Goal: Book appointment/travel/reservation

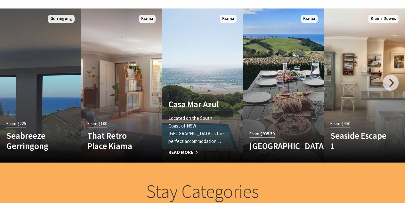
scroll to position [383, 0]
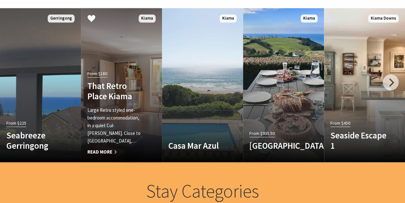
click at [106, 96] on h4 "That Retro Place Kiama" at bounding box center [115, 90] width 56 height 21
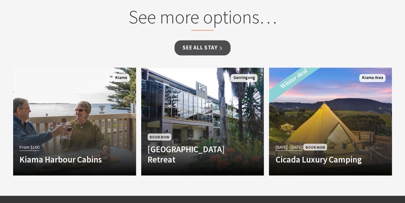
scroll to position [491, 0]
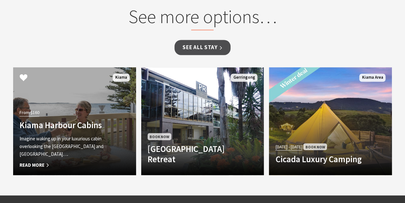
click at [102, 125] on h4 "Kiama Harbour Cabins" at bounding box center [66, 124] width 92 height 10
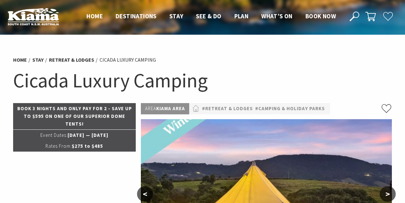
select select "3"
select select "2"
select select "3"
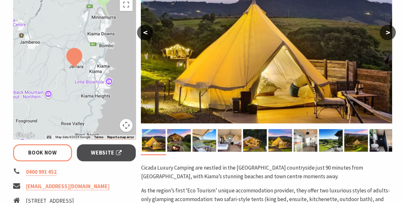
scroll to position [156, 0]
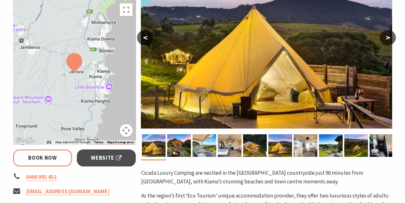
click at [390, 37] on button ">" at bounding box center [388, 37] width 16 height 15
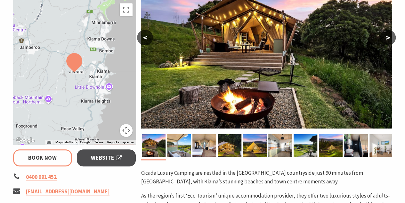
click at [390, 37] on button ">" at bounding box center [388, 37] width 16 height 15
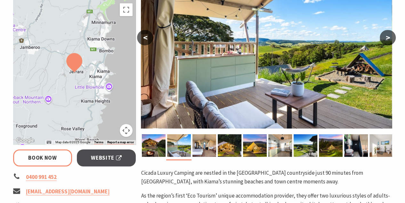
click at [390, 37] on button ">" at bounding box center [388, 37] width 16 height 15
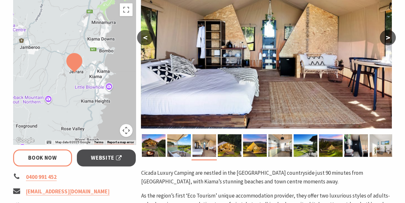
click at [390, 37] on button ">" at bounding box center [388, 37] width 16 height 15
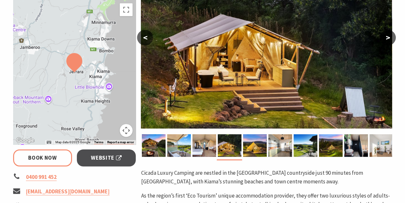
click at [390, 37] on button ">" at bounding box center [388, 37] width 16 height 15
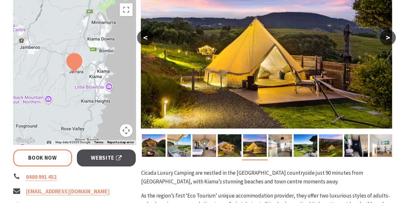
click at [390, 37] on button ">" at bounding box center [388, 37] width 16 height 15
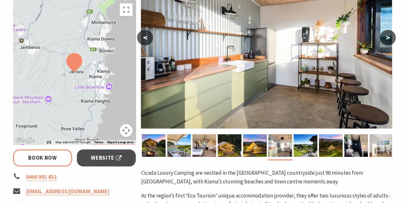
click at [390, 37] on button ">" at bounding box center [388, 37] width 16 height 15
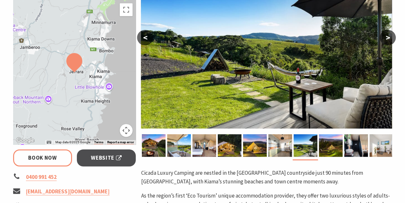
click at [390, 37] on button ">" at bounding box center [388, 37] width 16 height 15
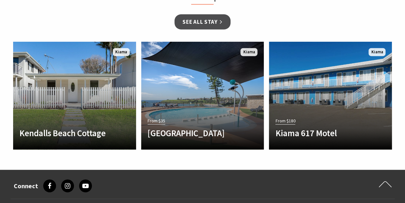
scroll to position [737, 0]
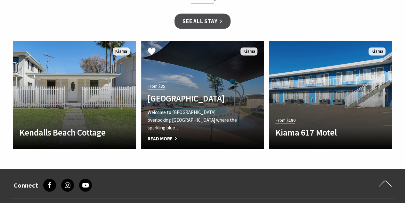
click at [217, 106] on div "From $35 Surf Beach Holiday Park Welcome to Surf Beach Holiday Park overlooking…" at bounding box center [193, 111] width 104 height 61
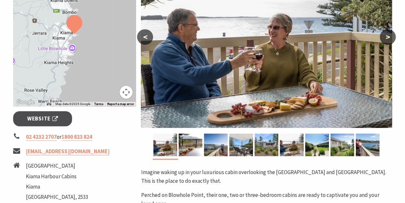
scroll to position [157, 0]
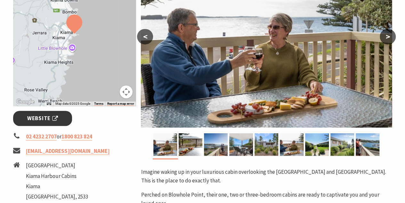
click at [58, 120] on link "Website" at bounding box center [42, 118] width 59 height 15
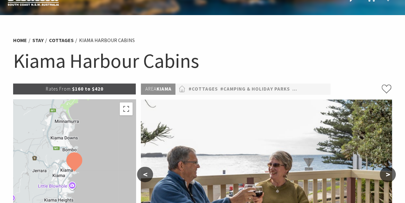
scroll to position [0, 0]
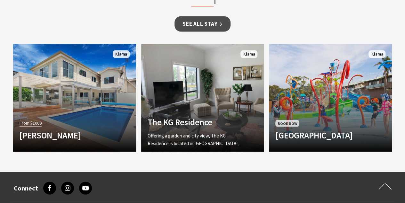
scroll to position [610, 0]
